Goal: Transaction & Acquisition: Purchase product/service

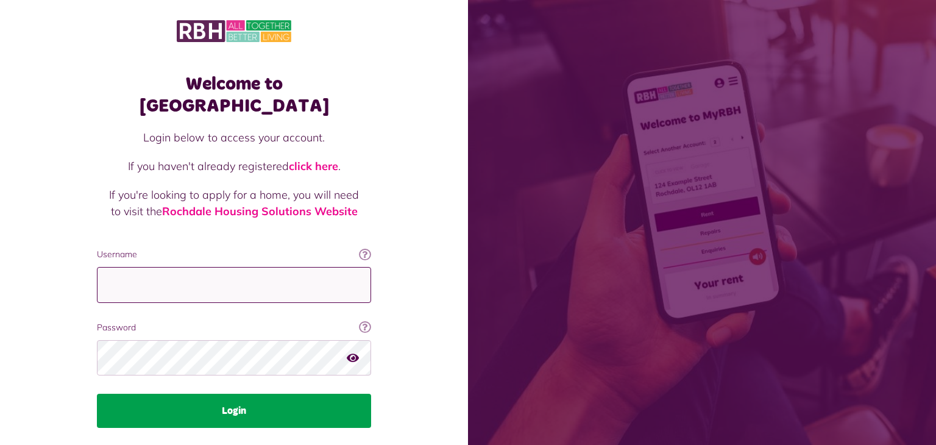
type input "**********"
click at [349, 394] on button "Login" at bounding box center [234, 411] width 274 height 34
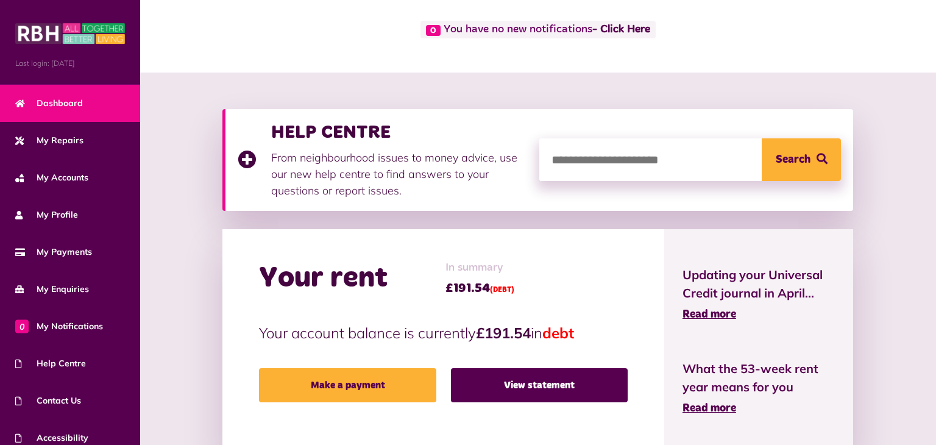
scroll to position [89, 0]
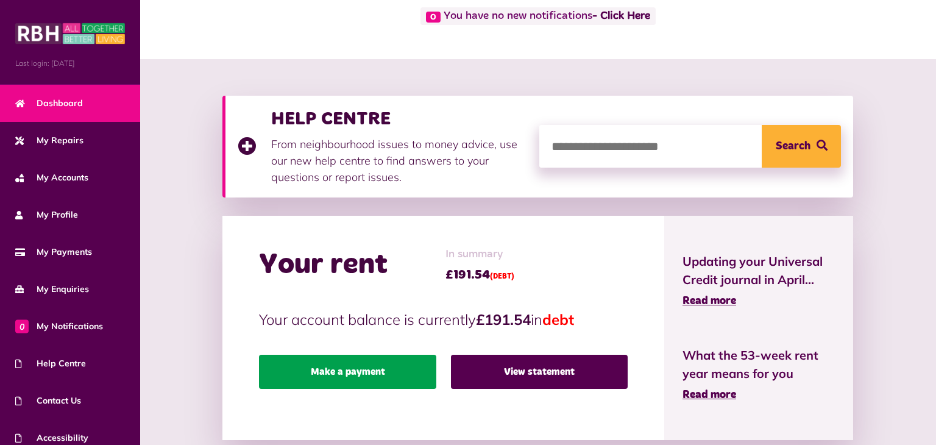
click at [401, 369] on link "Make a payment" at bounding box center [347, 372] width 177 height 34
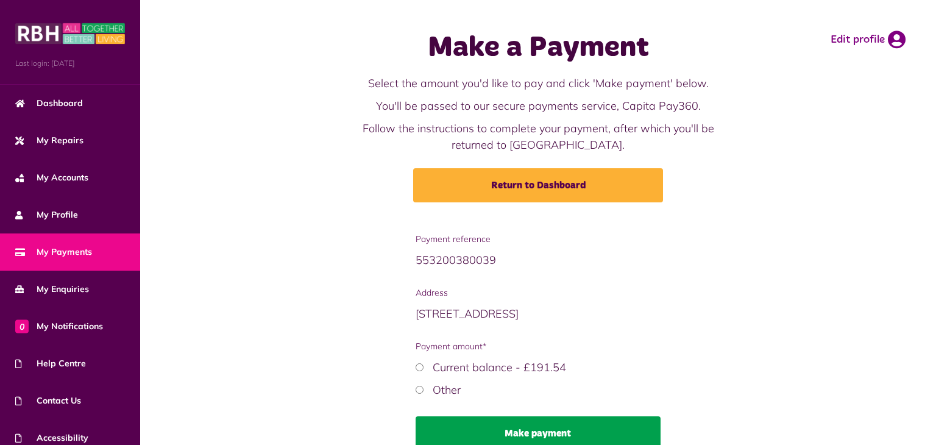
click at [517, 422] on button "Make payment" at bounding box center [538, 433] width 245 height 34
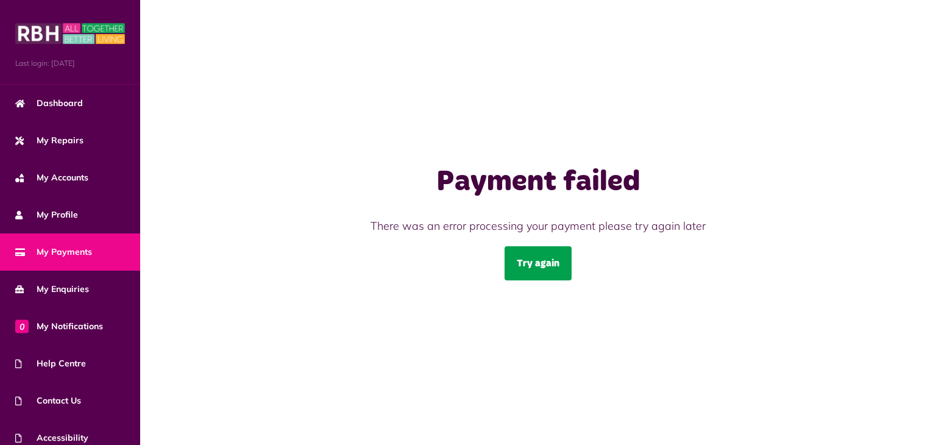
click at [541, 260] on link "Try again" at bounding box center [538, 263] width 67 height 34
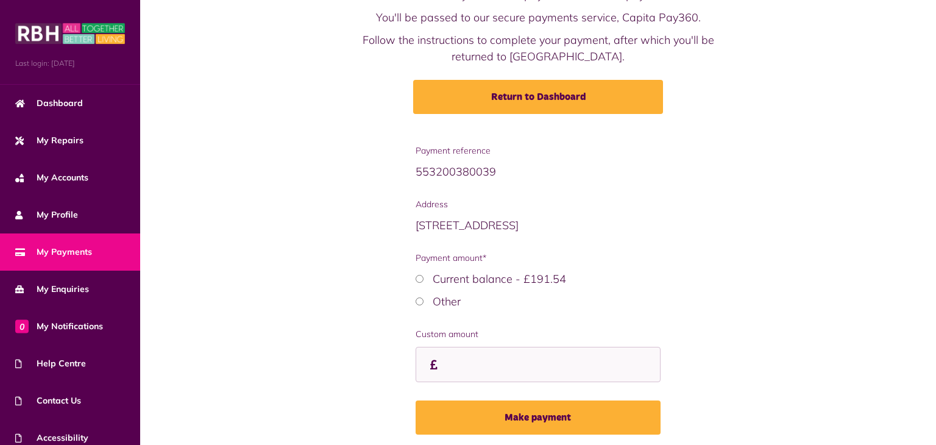
scroll to position [99, 0]
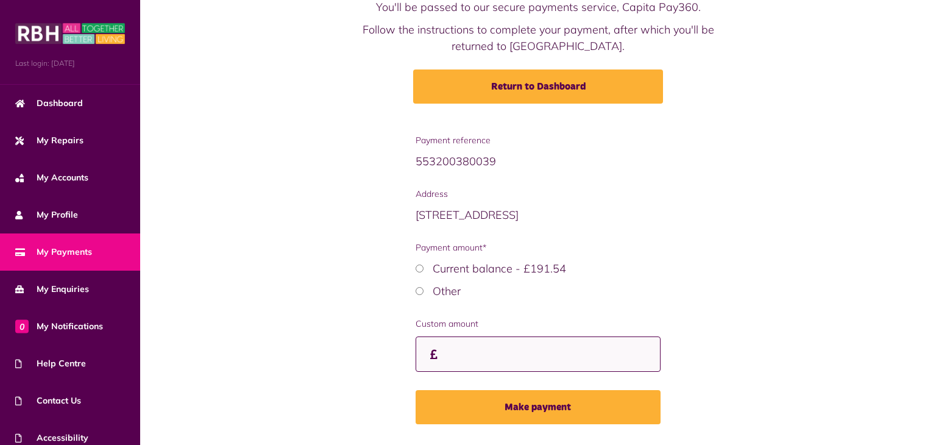
click at [456, 355] on input "Custom amount" at bounding box center [538, 354] width 245 height 36
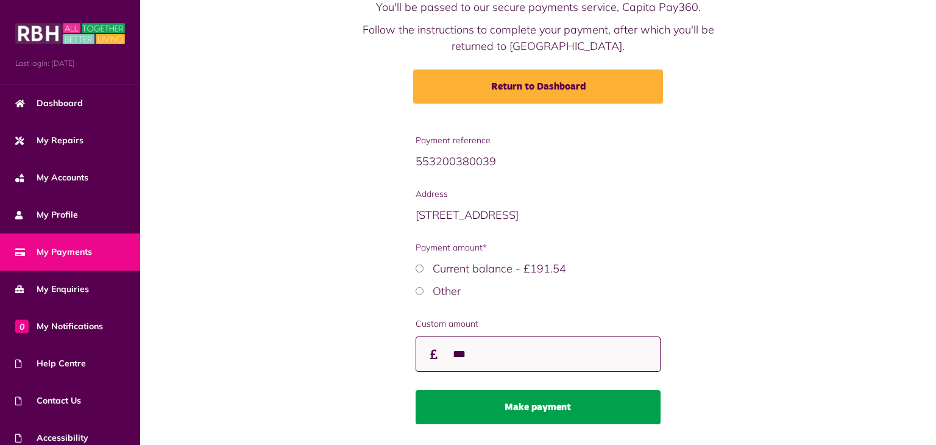
type input "***"
click at [539, 399] on button "Make payment" at bounding box center [538, 407] width 245 height 34
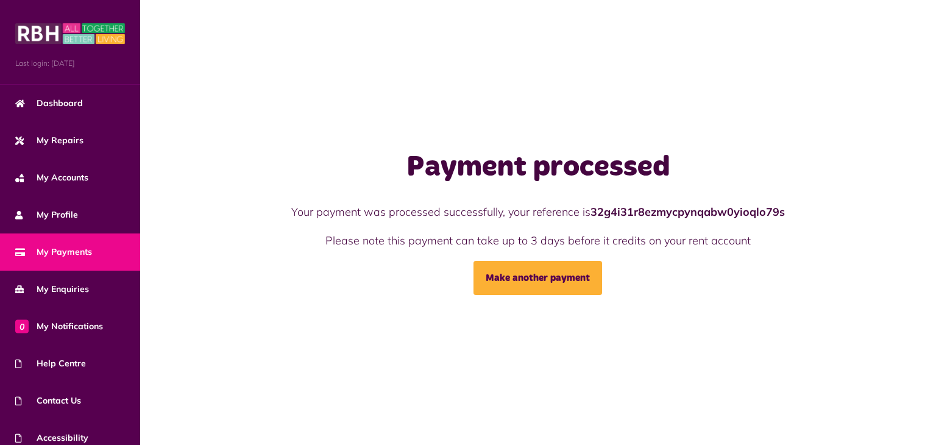
scroll to position [49, 0]
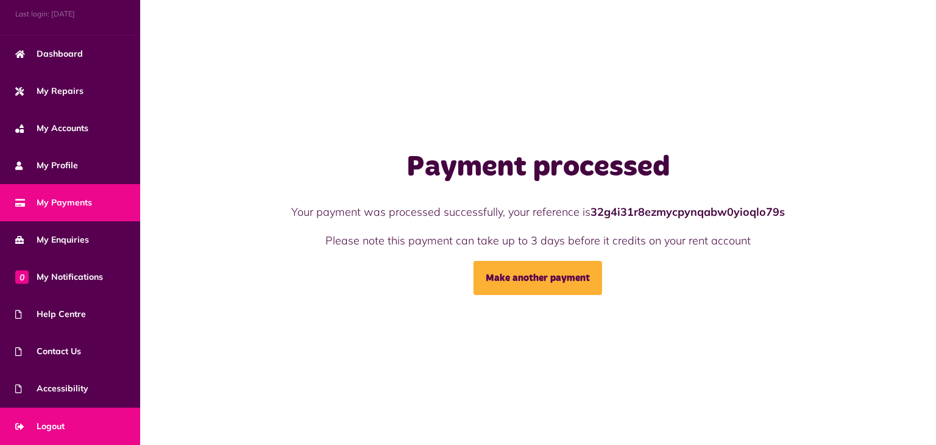
click at [107, 424] on link "Logout" at bounding box center [70, 426] width 140 height 37
